Goal: Complete application form: Complete application form

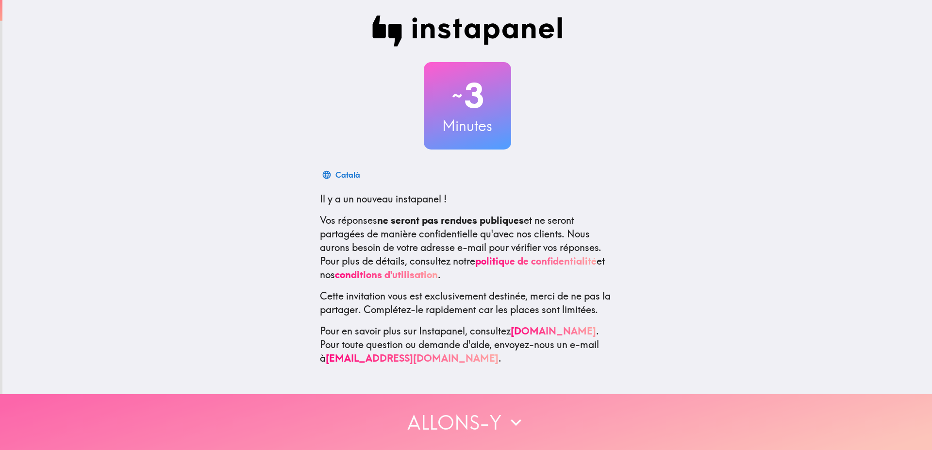
click at [452, 403] on button "Allons-y" at bounding box center [466, 422] width 932 height 56
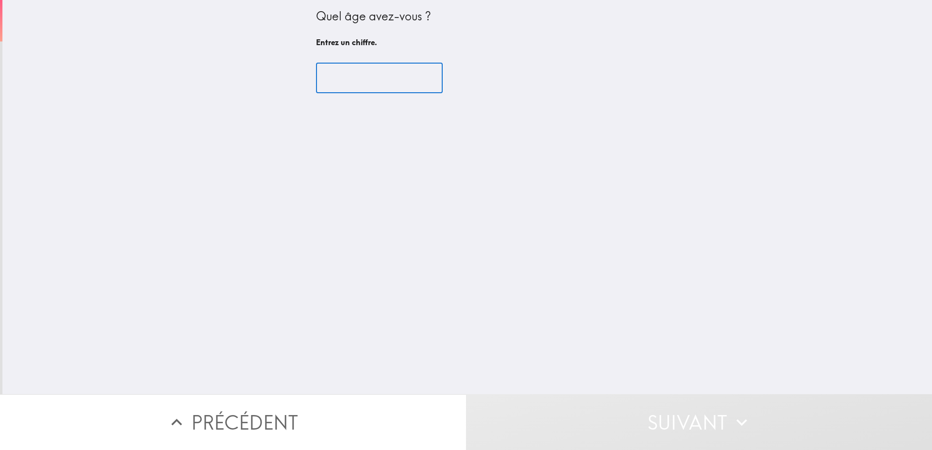
click at [379, 85] on input "number" at bounding box center [379, 78] width 127 height 30
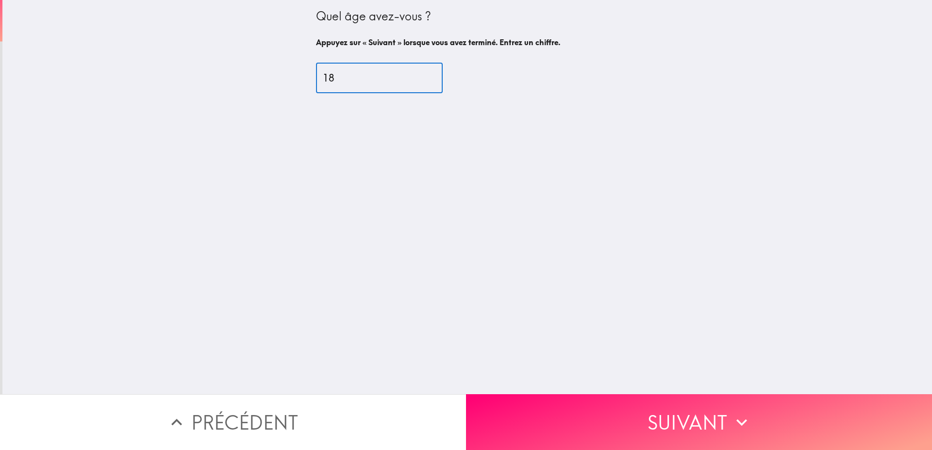
type input "1"
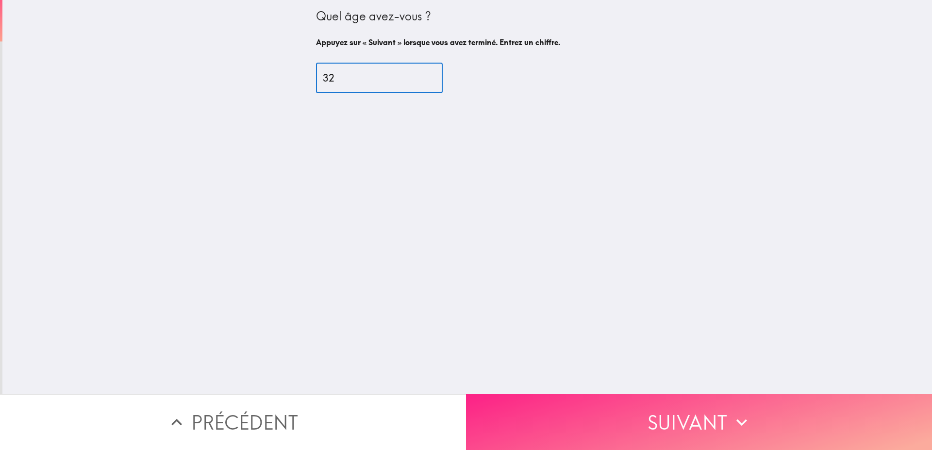
type input "32"
click at [671, 411] on button "Suivant" at bounding box center [699, 422] width 466 height 56
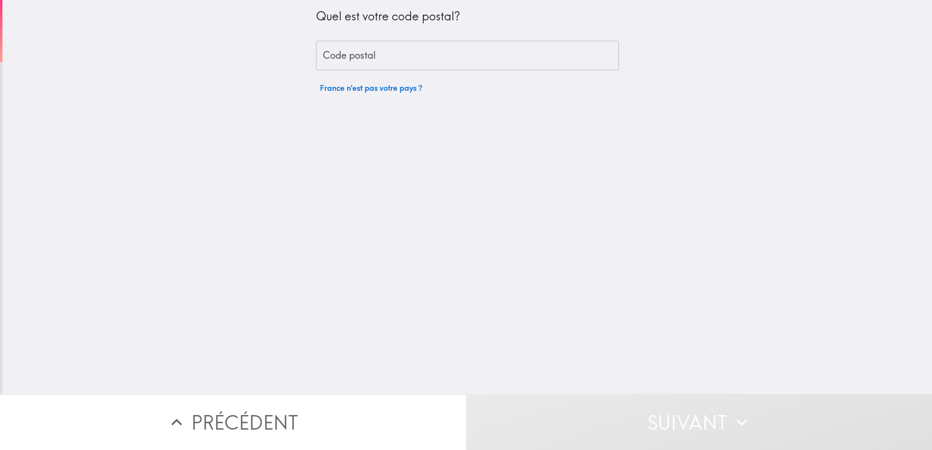
click at [385, 46] on input "Code postal" at bounding box center [467, 56] width 303 height 30
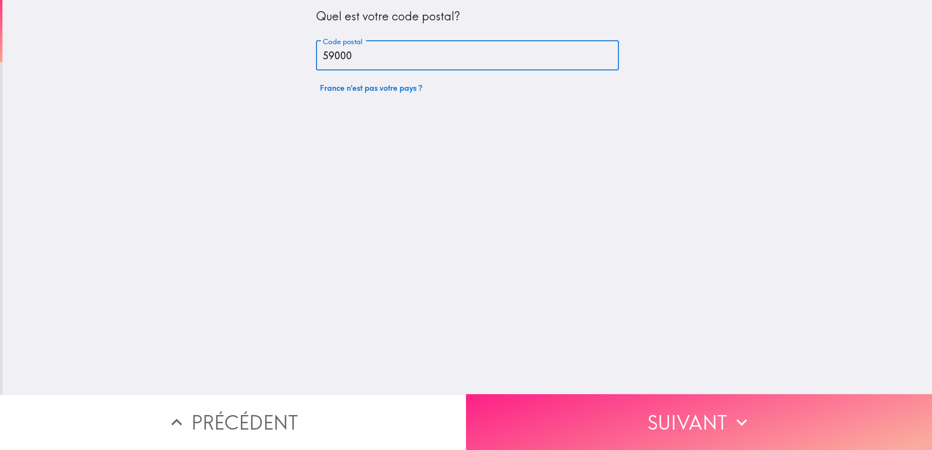
type input "59000"
click at [553, 403] on button "Suivant" at bounding box center [699, 422] width 466 height 56
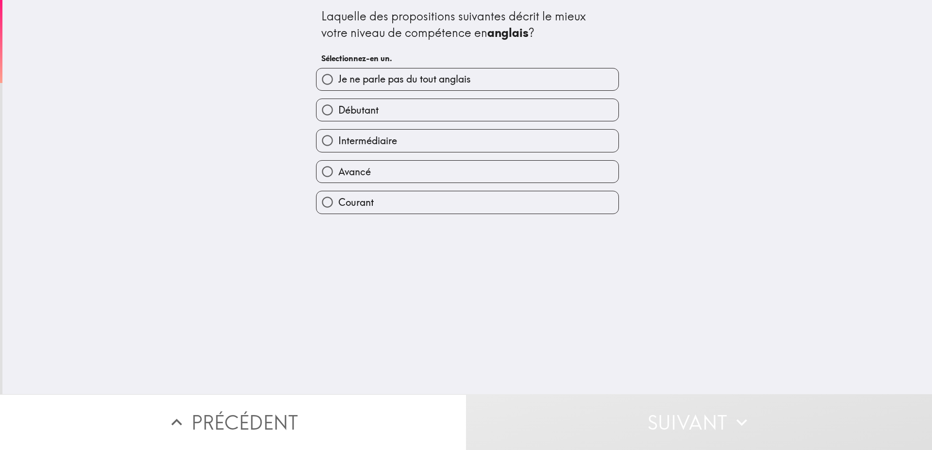
click at [366, 148] on label "Intermédiaire" at bounding box center [467, 141] width 302 height 22
click at [338, 148] on input "Intermédiaire" at bounding box center [327, 141] width 22 height 22
radio input "true"
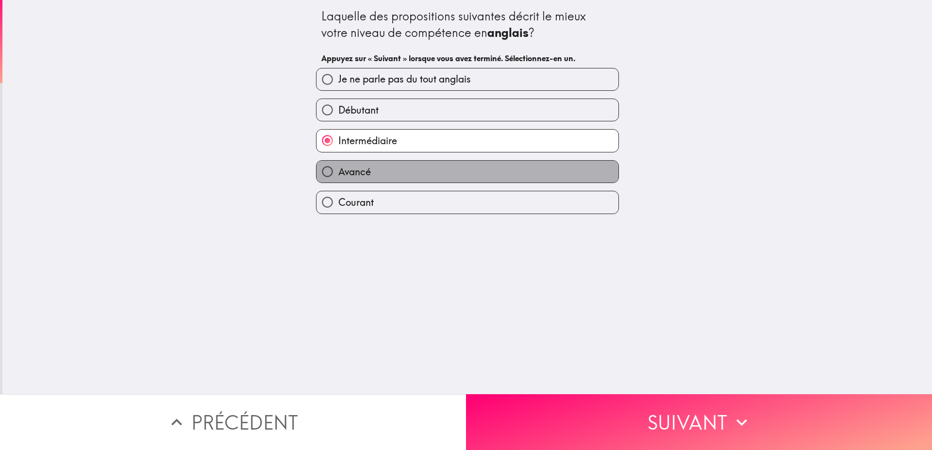
click at [373, 168] on label "Avancé" at bounding box center [467, 172] width 302 height 22
click at [338, 168] on input "Avancé" at bounding box center [327, 172] width 22 height 22
radio input "true"
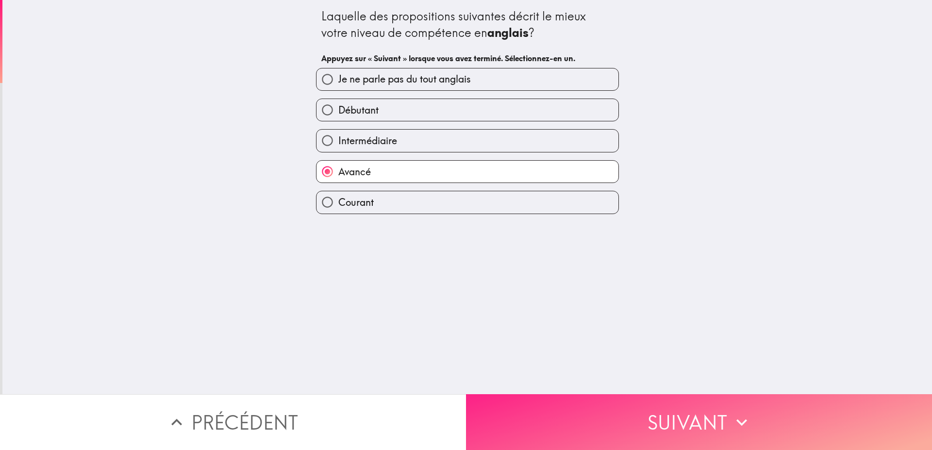
click at [609, 404] on button "Suivant" at bounding box center [699, 422] width 466 height 56
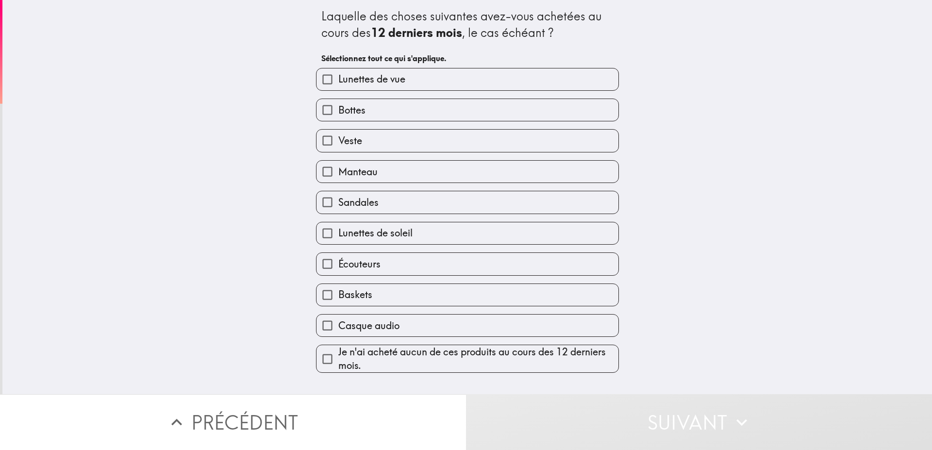
click at [401, 88] on label "Lunettes de vue" at bounding box center [467, 79] width 302 height 22
click at [338, 88] on input "Lunettes de vue" at bounding box center [327, 79] width 22 height 22
checkbox input "true"
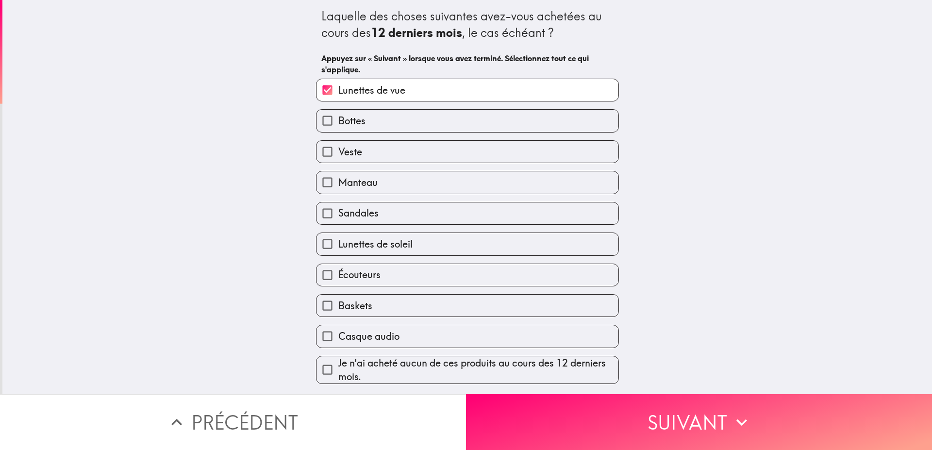
click at [359, 119] on label "Bottes" at bounding box center [467, 121] width 302 height 22
click at [338, 119] on input "Bottes" at bounding box center [327, 121] width 22 height 22
click at [356, 119] on span "Bottes" at bounding box center [351, 121] width 27 height 14
click at [338, 119] on input "Bottes" at bounding box center [327, 121] width 22 height 22
checkbox input "false"
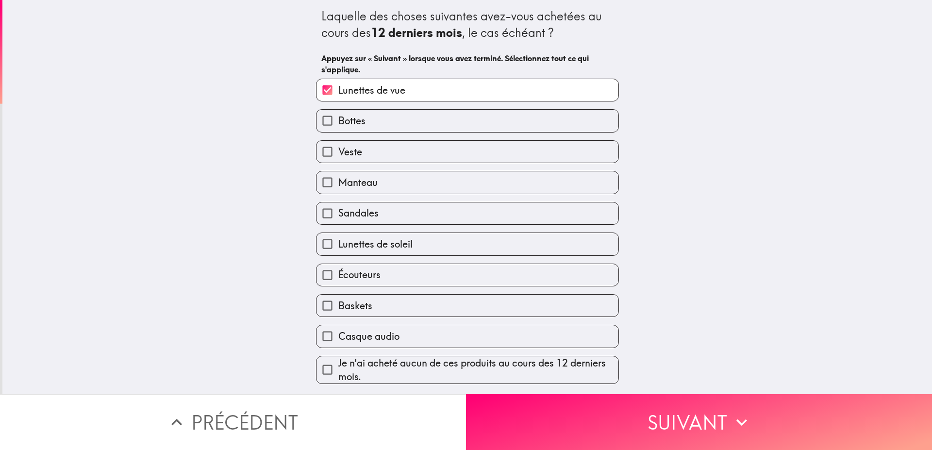
click at [353, 144] on label "Veste" at bounding box center [467, 152] width 302 height 22
click at [338, 144] on input "Veste" at bounding box center [327, 152] width 22 height 22
checkbox input "true"
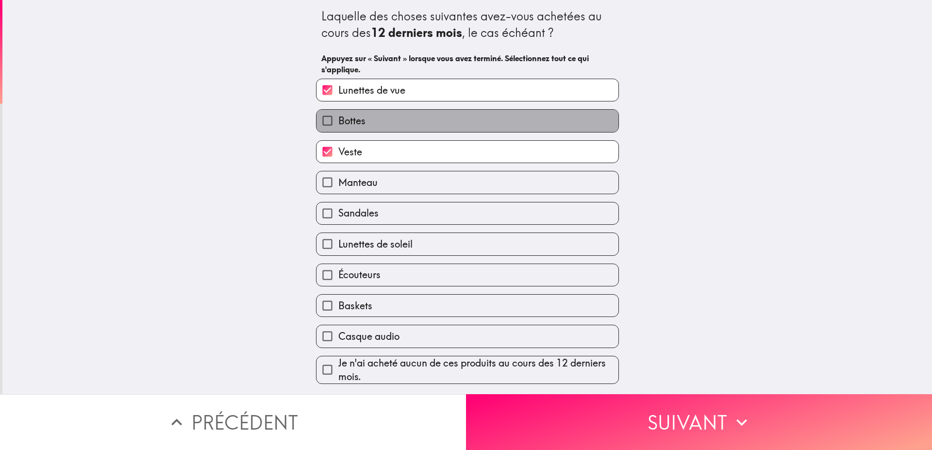
click at [357, 124] on span "Bottes" at bounding box center [351, 121] width 27 height 14
click at [338, 124] on input "Bottes" at bounding box center [327, 121] width 22 height 22
checkbox input "true"
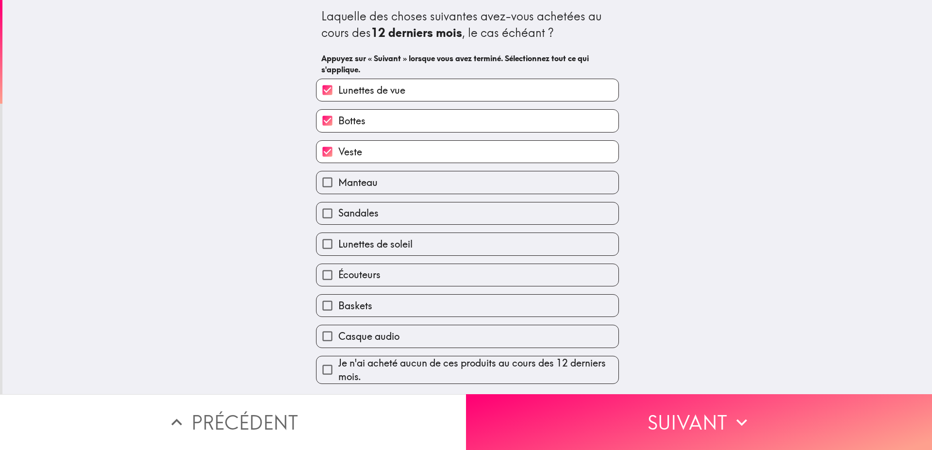
click at [367, 187] on span "Manteau" at bounding box center [357, 183] width 39 height 14
click at [338, 187] on input "Manteau" at bounding box center [327, 182] width 22 height 22
checkbox input "true"
click at [367, 147] on label "Veste" at bounding box center [467, 152] width 302 height 22
click at [338, 147] on input "Veste" at bounding box center [327, 152] width 22 height 22
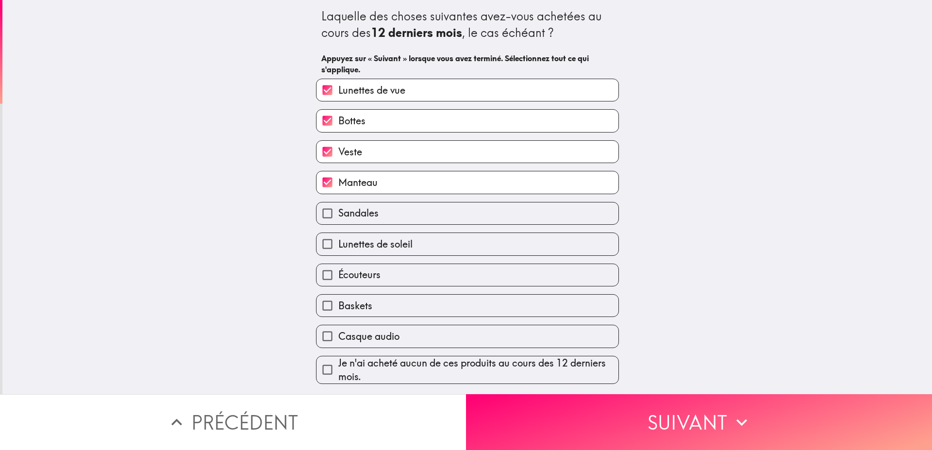
checkbox input "false"
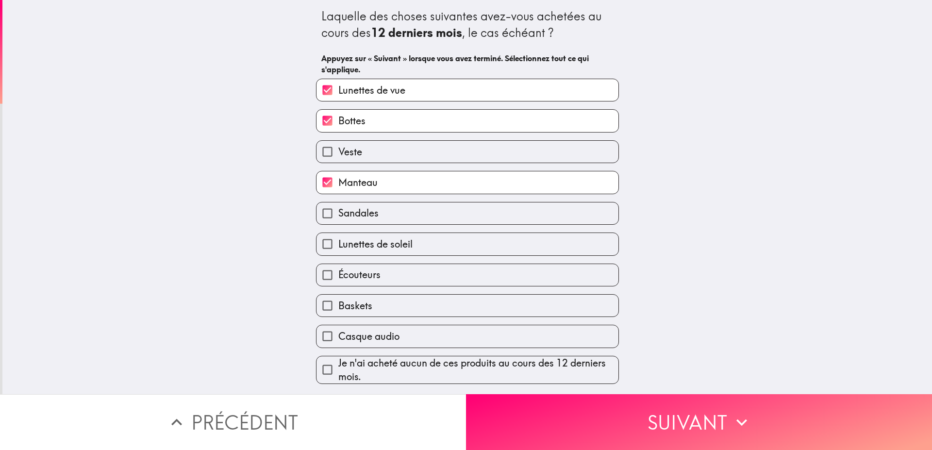
click at [467, 333] on label "Casque audio" at bounding box center [467, 336] width 302 height 22
click at [338, 333] on input "Casque audio" at bounding box center [327, 336] width 22 height 22
checkbox input "true"
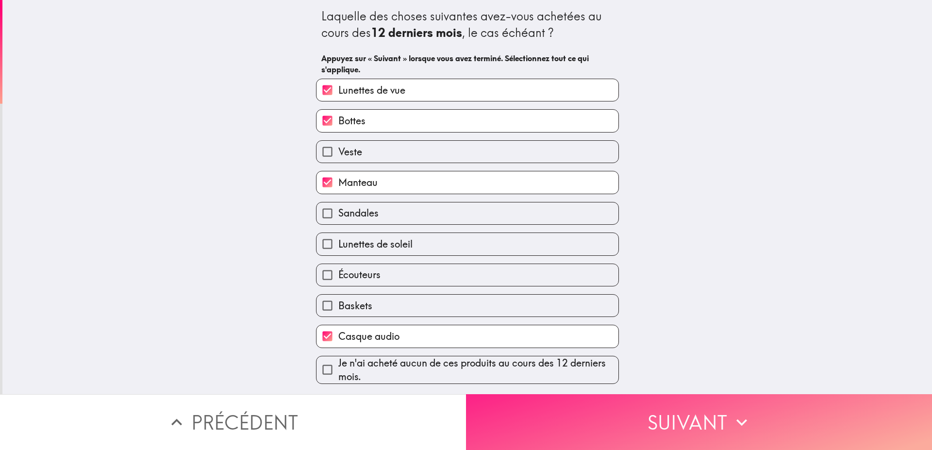
click at [598, 409] on button "Suivant" at bounding box center [699, 422] width 466 height 56
